Goal: Use online tool/utility: Utilize a website feature to perform a specific function

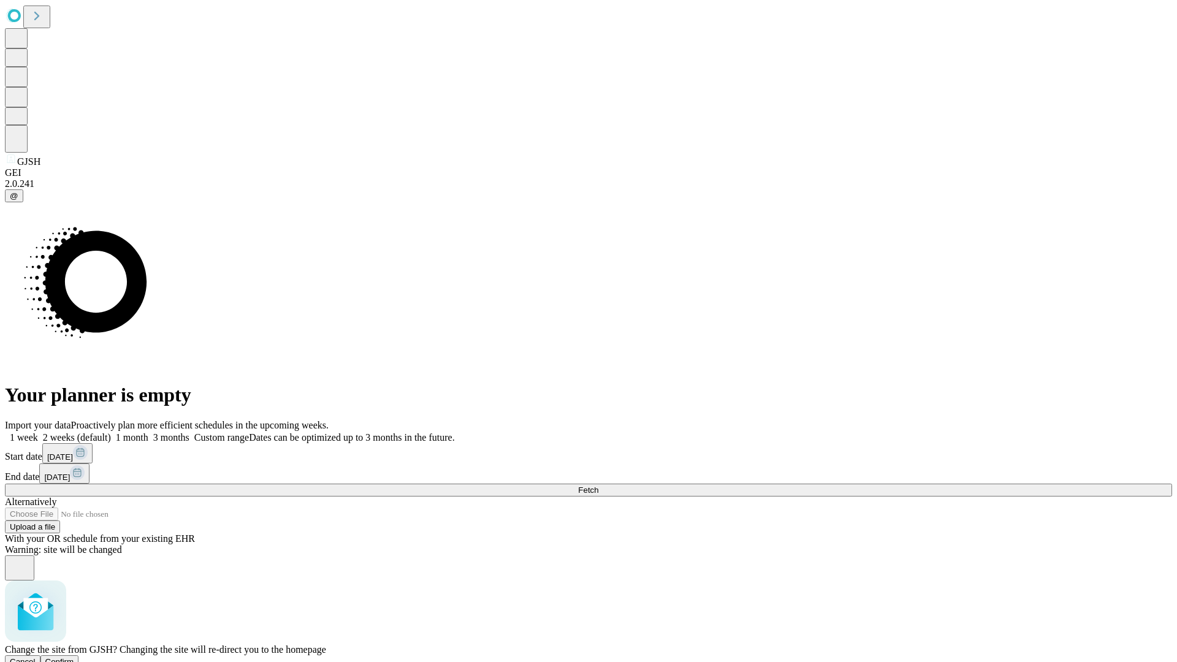
click at [74, 657] on span "Confirm" at bounding box center [59, 661] width 29 height 9
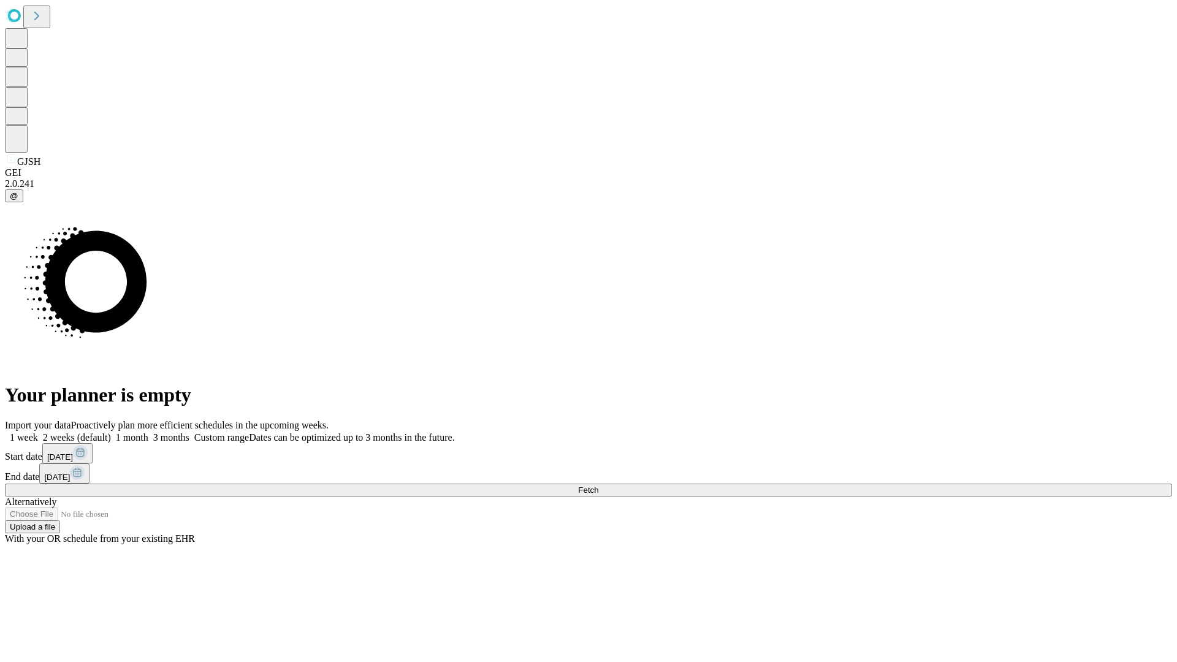
click at [38, 432] on label "1 week" at bounding box center [21, 437] width 33 height 10
click at [598, 486] on span "Fetch" at bounding box center [588, 490] width 20 height 9
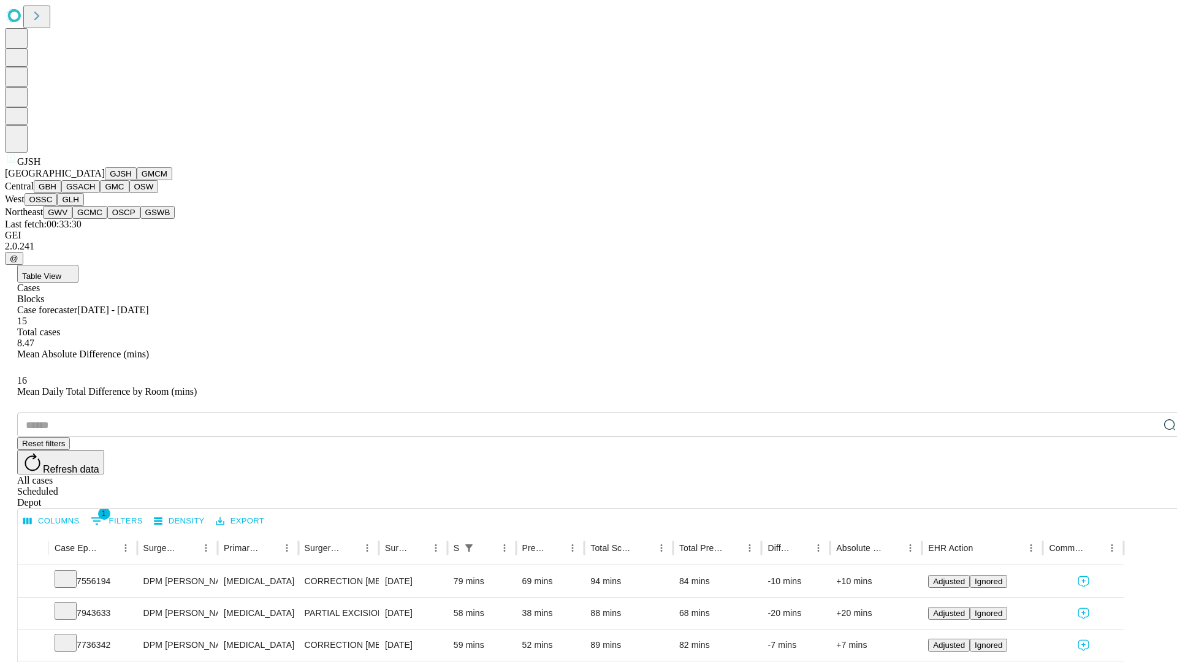
click at [137, 180] on button "GMCM" at bounding box center [155, 173] width 36 height 13
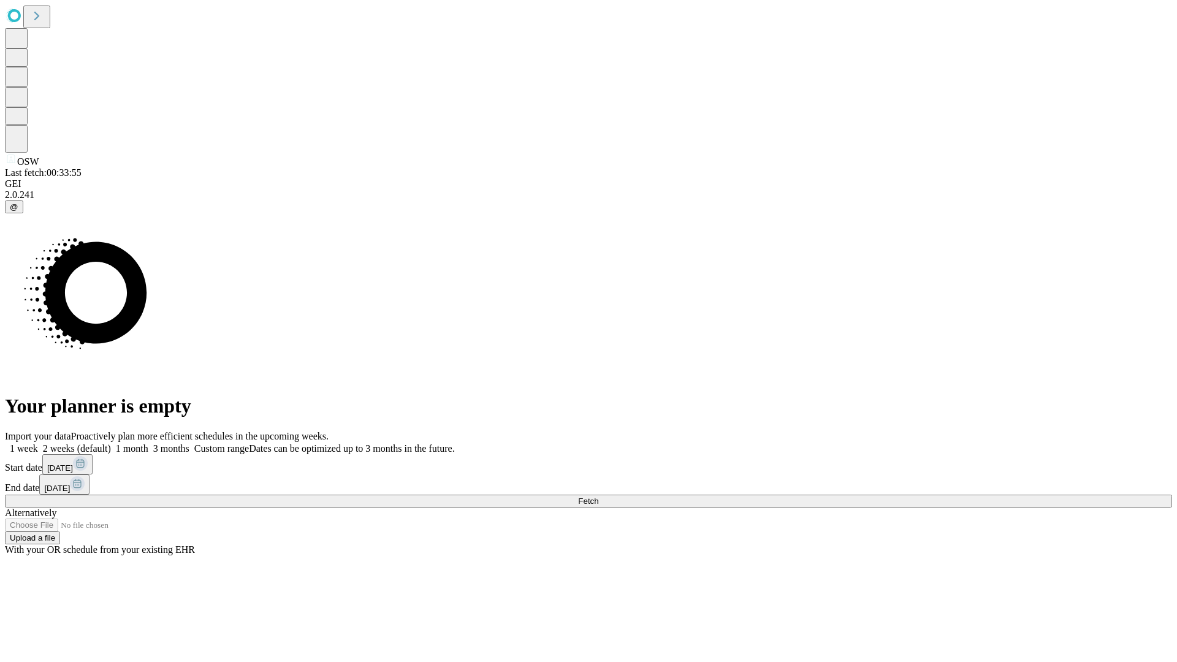
click at [598, 497] on span "Fetch" at bounding box center [588, 501] width 20 height 9
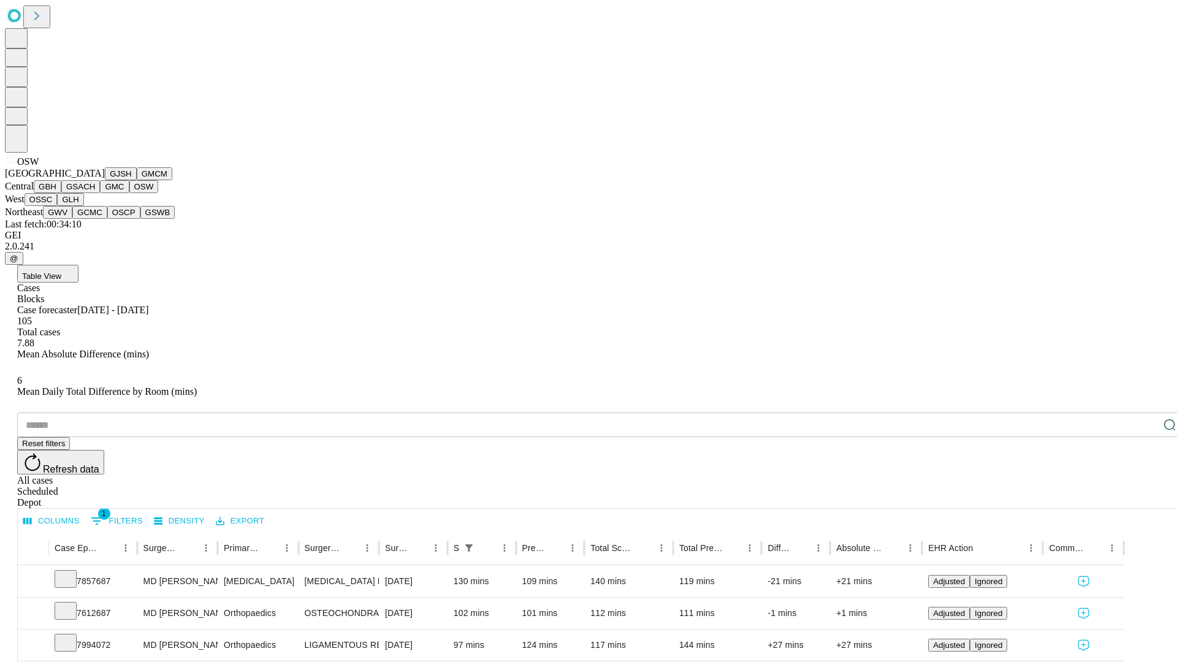
click at [58, 206] on button "OSSC" at bounding box center [41, 199] width 33 height 13
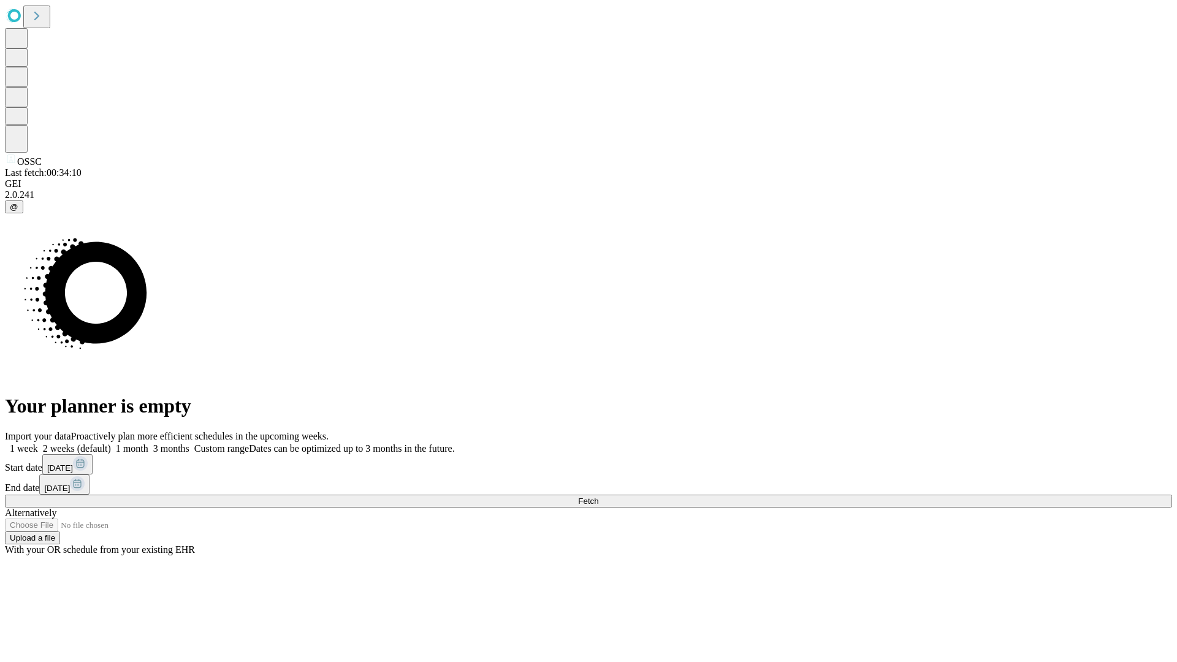
click at [38, 443] on label "1 week" at bounding box center [21, 448] width 33 height 10
click at [598, 497] on span "Fetch" at bounding box center [588, 501] width 20 height 9
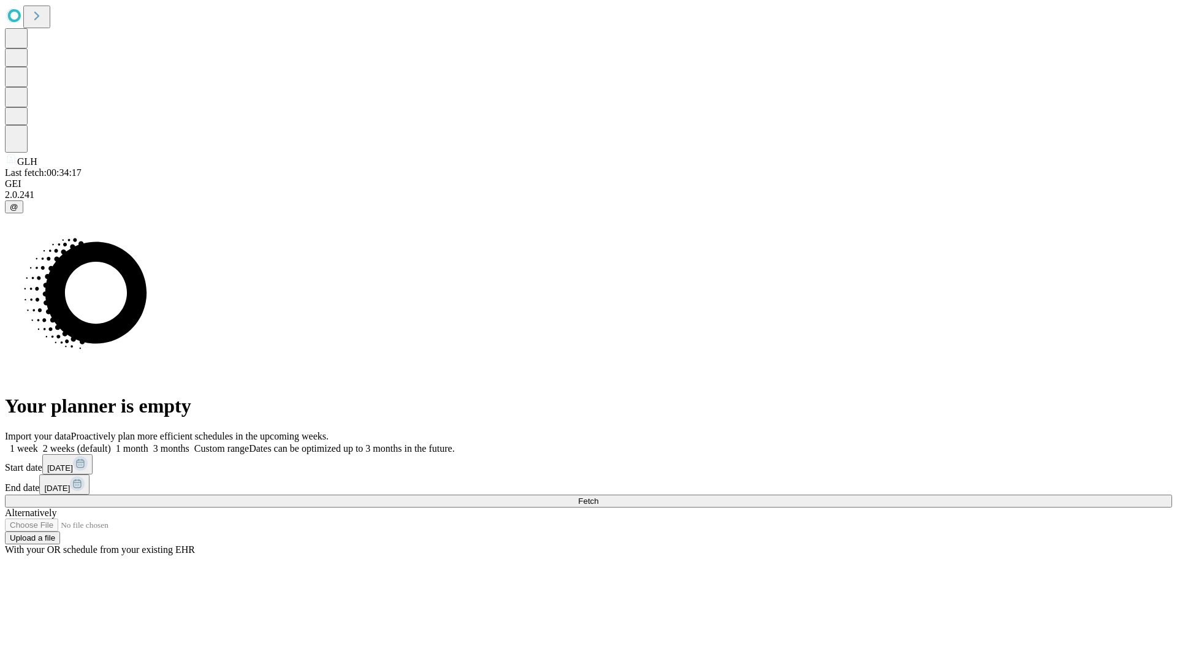
click at [38, 443] on label "1 week" at bounding box center [21, 448] width 33 height 10
click at [598, 497] on span "Fetch" at bounding box center [588, 501] width 20 height 9
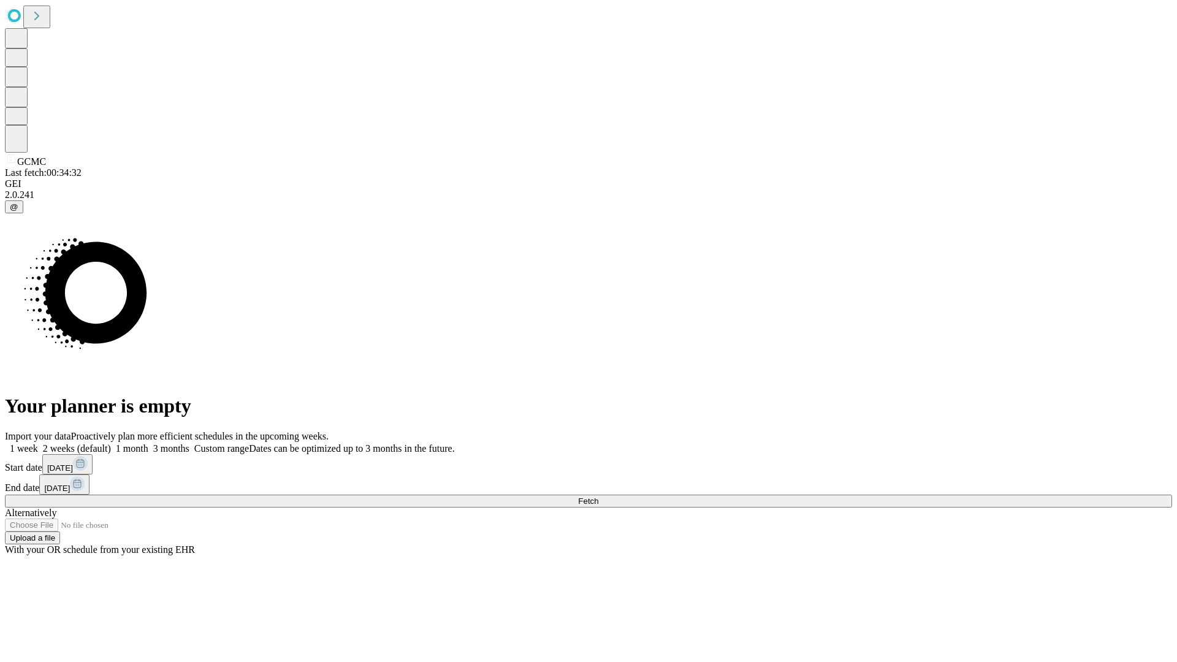
click at [38, 443] on label "1 week" at bounding box center [21, 448] width 33 height 10
click at [598, 497] on span "Fetch" at bounding box center [588, 501] width 20 height 9
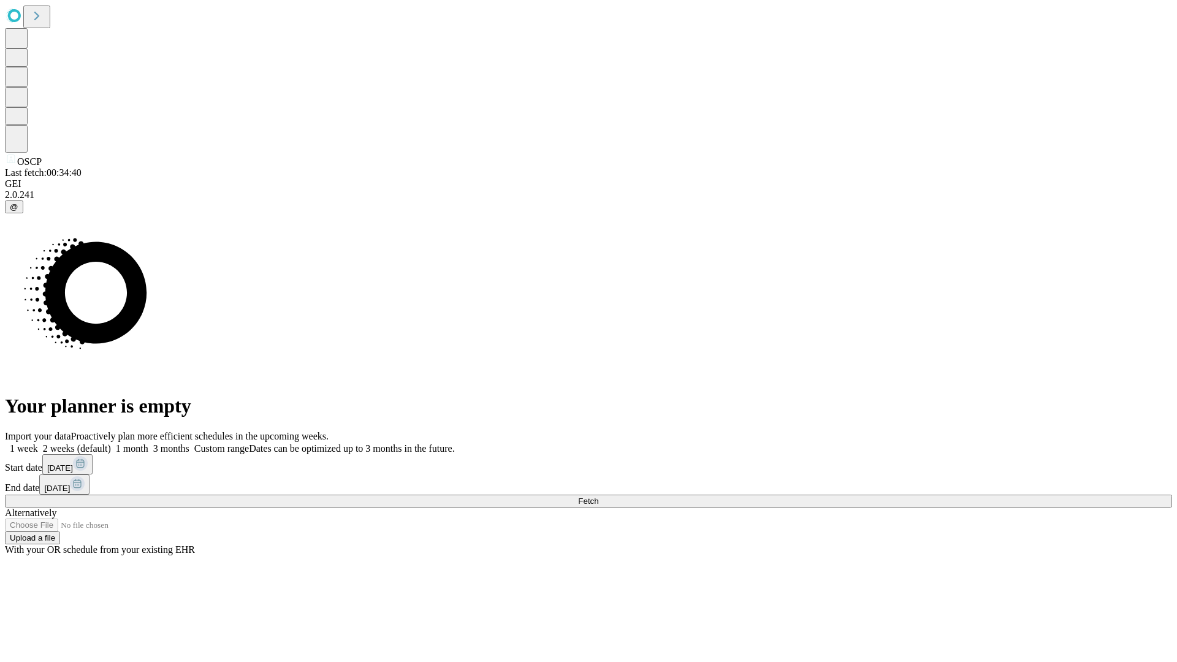
click at [38, 443] on label "1 week" at bounding box center [21, 448] width 33 height 10
click at [598, 497] on span "Fetch" at bounding box center [588, 501] width 20 height 9
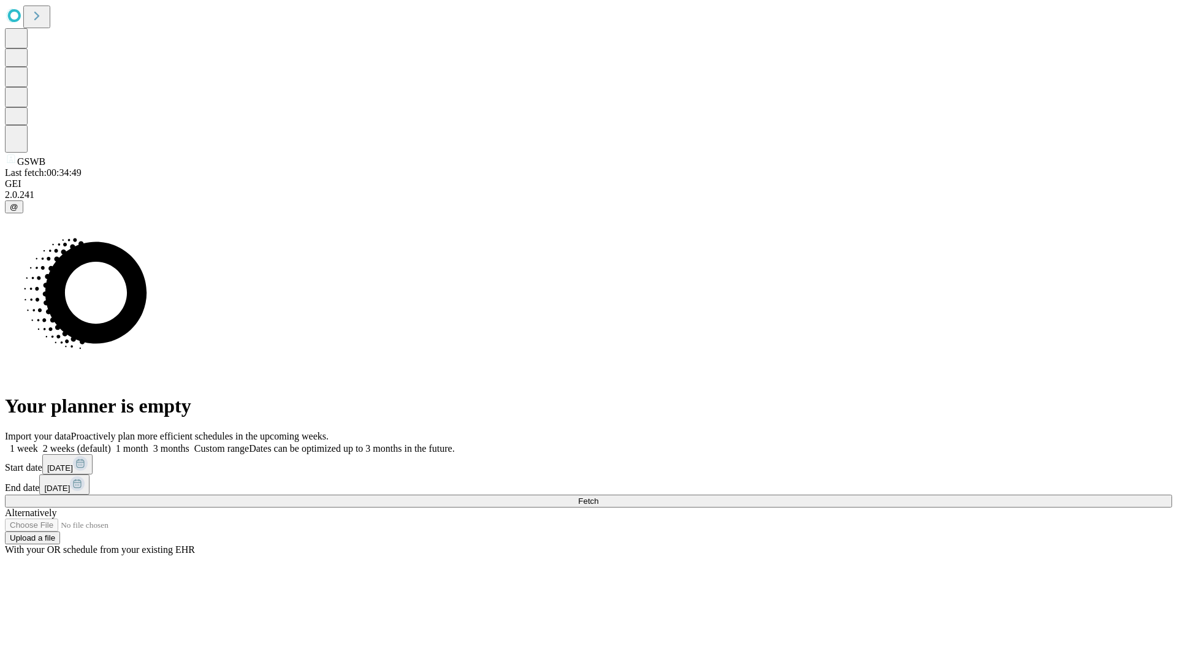
click at [38, 443] on label "1 week" at bounding box center [21, 448] width 33 height 10
click at [598, 497] on span "Fetch" at bounding box center [588, 501] width 20 height 9
